Goal: Information Seeking & Learning: Learn about a topic

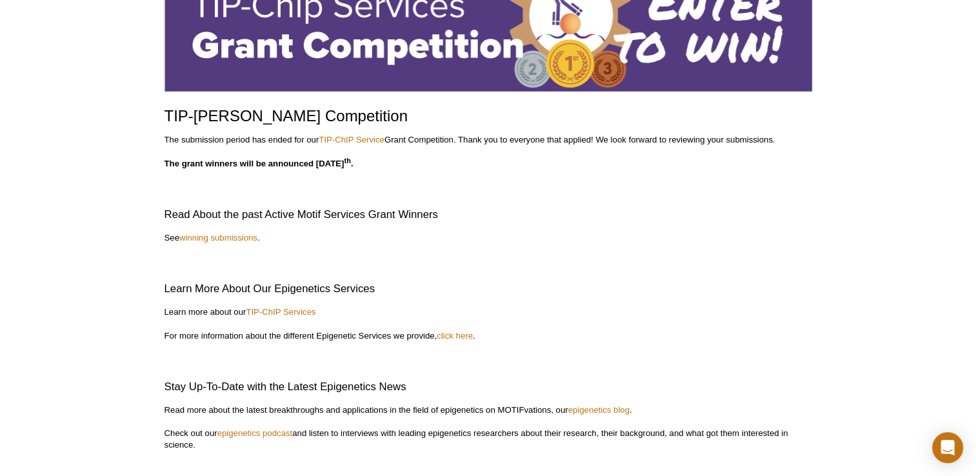
scroll to position [110, 0]
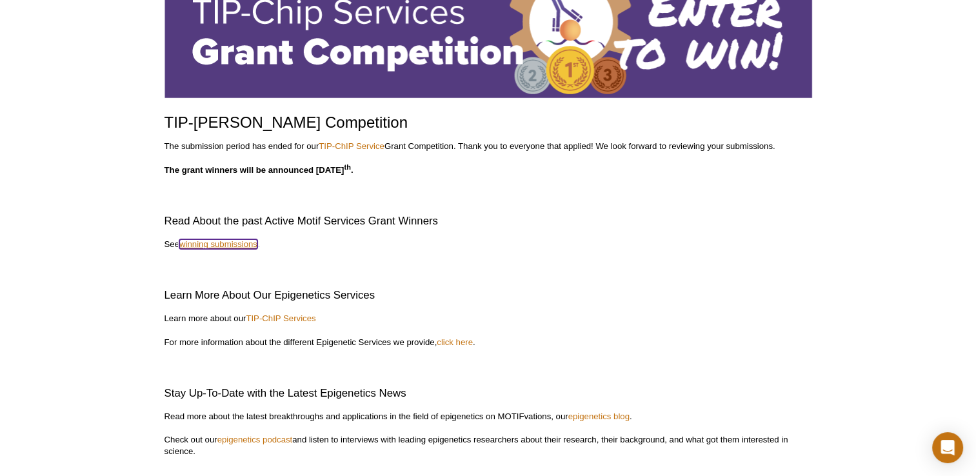
click at [230, 245] on link "winning submissions" at bounding box center [218, 244] width 78 height 10
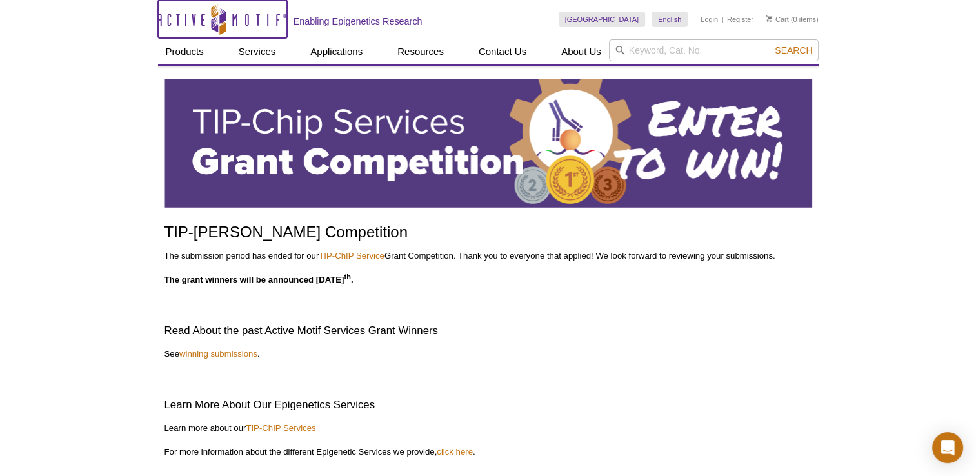
click at [185, 21] on icon at bounding box center [219, 20] width 122 height 12
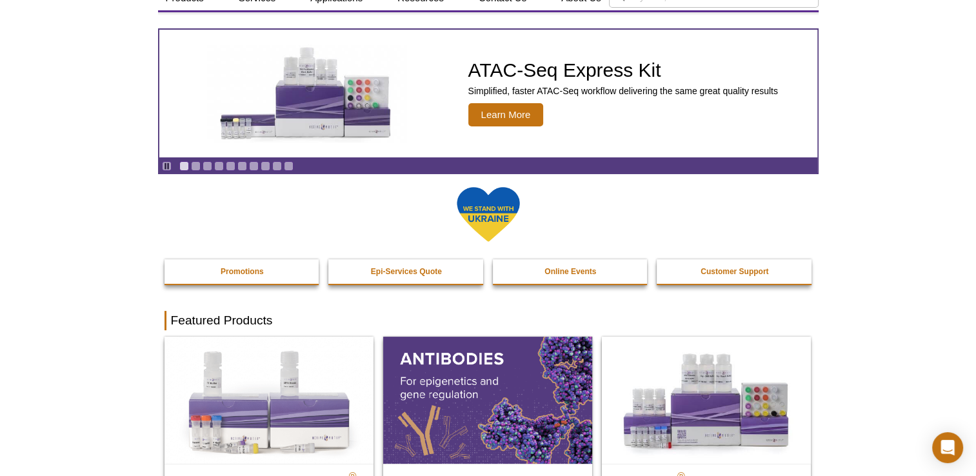
scroll to position [129, 0]
